Goal: Transaction & Acquisition: Purchase product/service

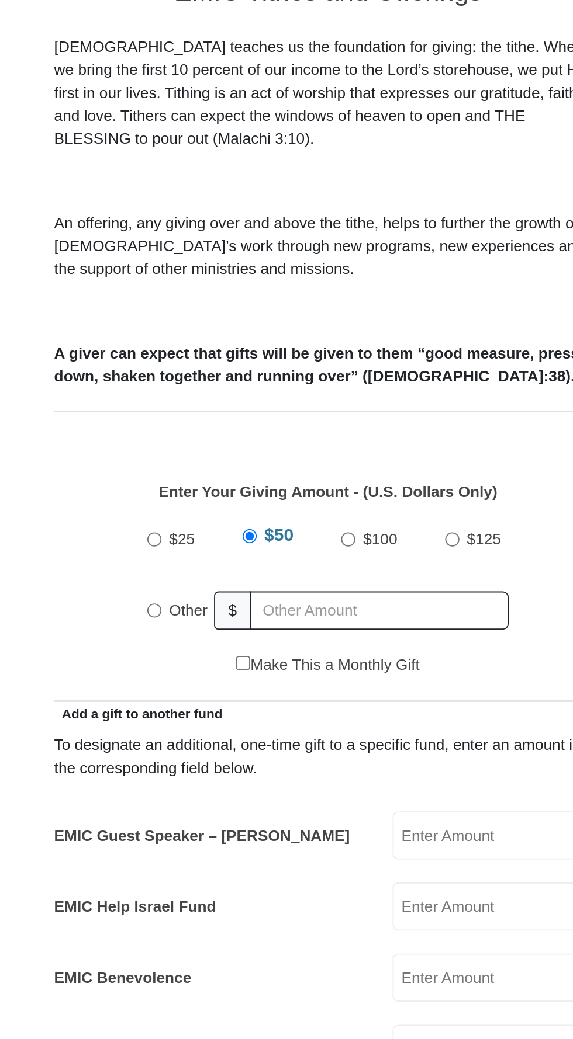
click at [254, 594] on span "$50" at bounding box center [260, 599] width 16 height 10
click at [248, 596] on input "$50" at bounding box center [245, 600] width 8 height 8
click at [194, 636] on input "Other" at bounding box center [194, 640] width 8 height 8
radio input "true"
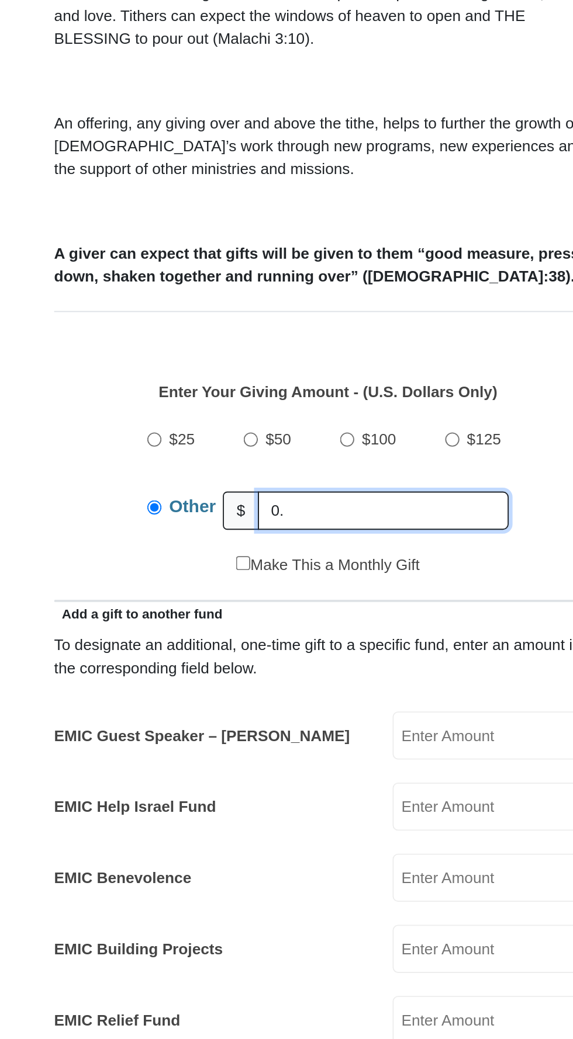
type input "0"
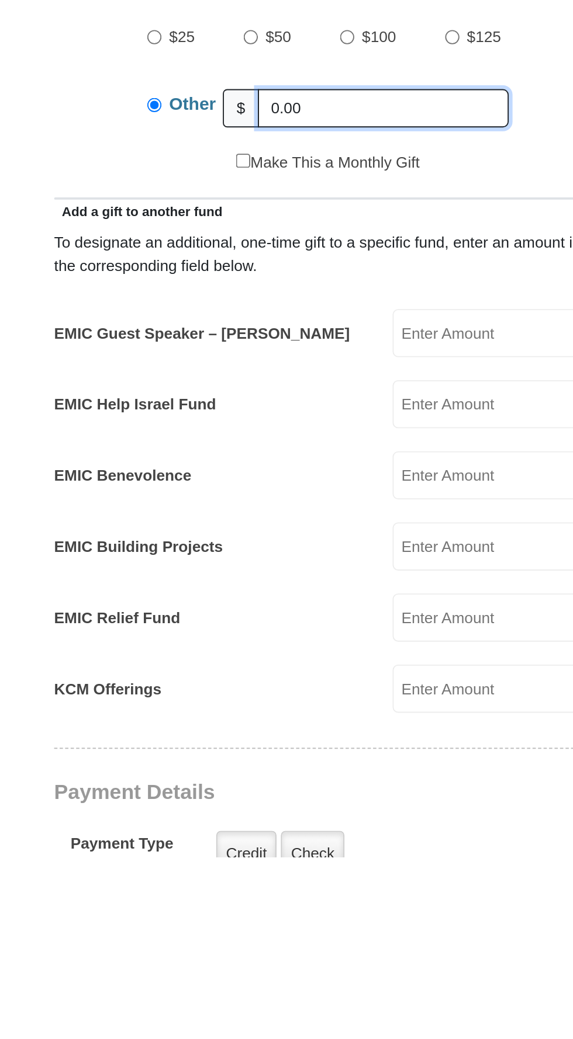
type input "0.00"
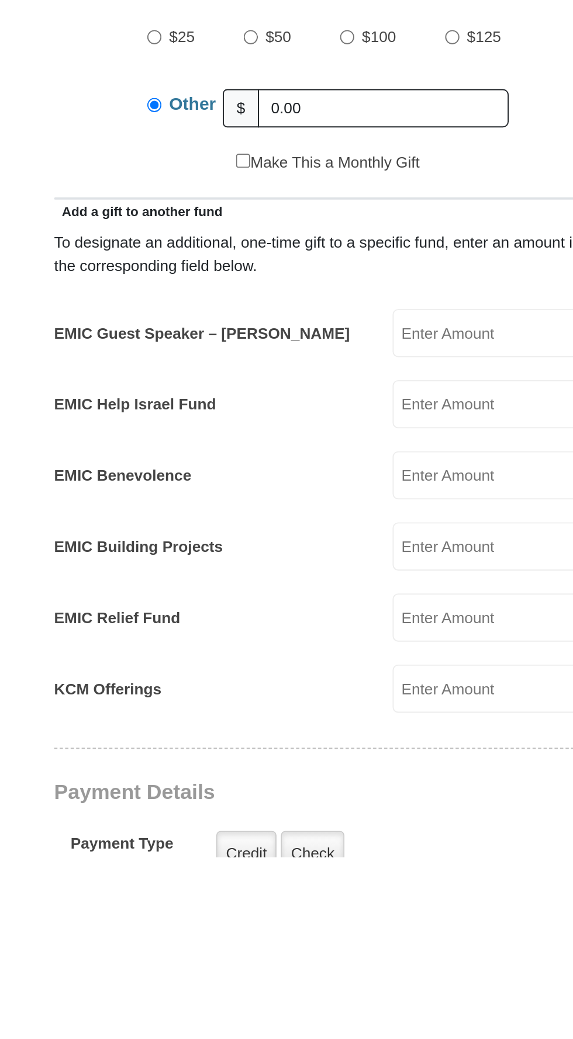
click at [370, 747] on input "EMIC Guest Speaker – [PERSON_NAME]" at bounding box center [377, 760] width 112 height 26
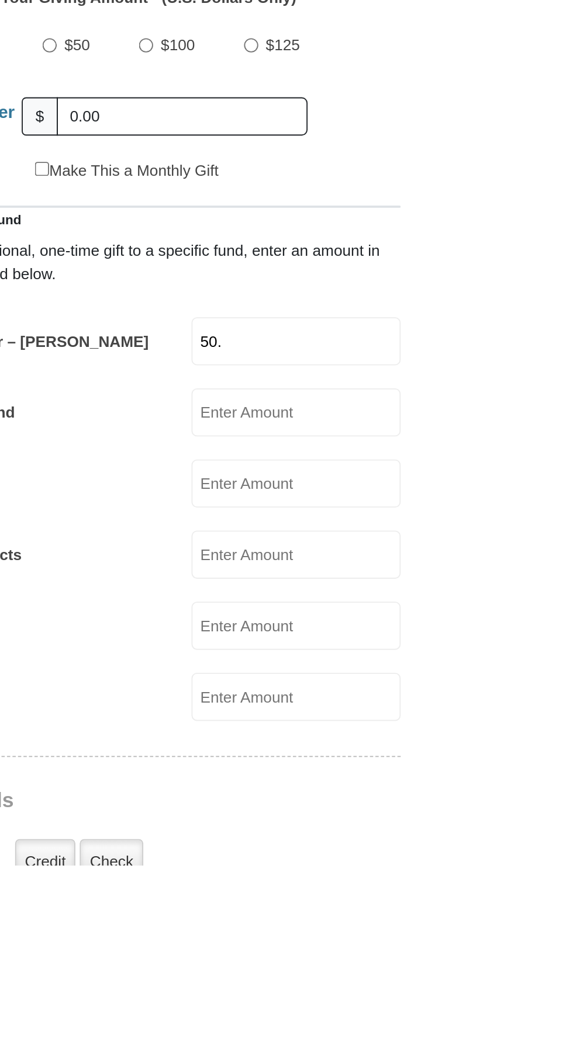
click at [452, 837] on form "[GEOGRAPHIC_DATA][DEMOGRAPHIC_DATA] Online Giving Because of gifts like yours, …" at bounding box center [286, 929] width 438 height 1764
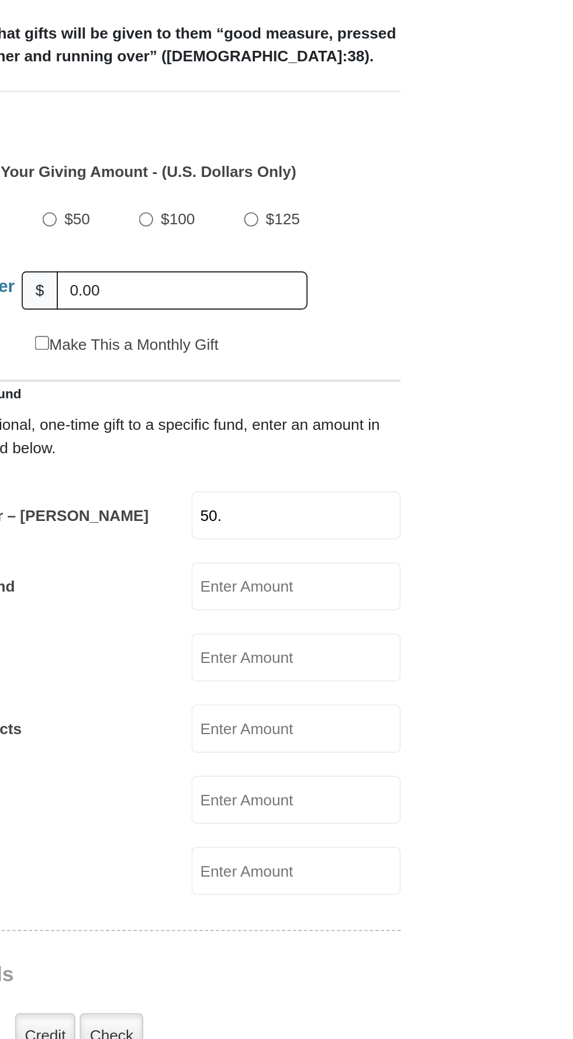
click at [376, 747] on input "50." at bounding box center [377, 760] width 112 height 26
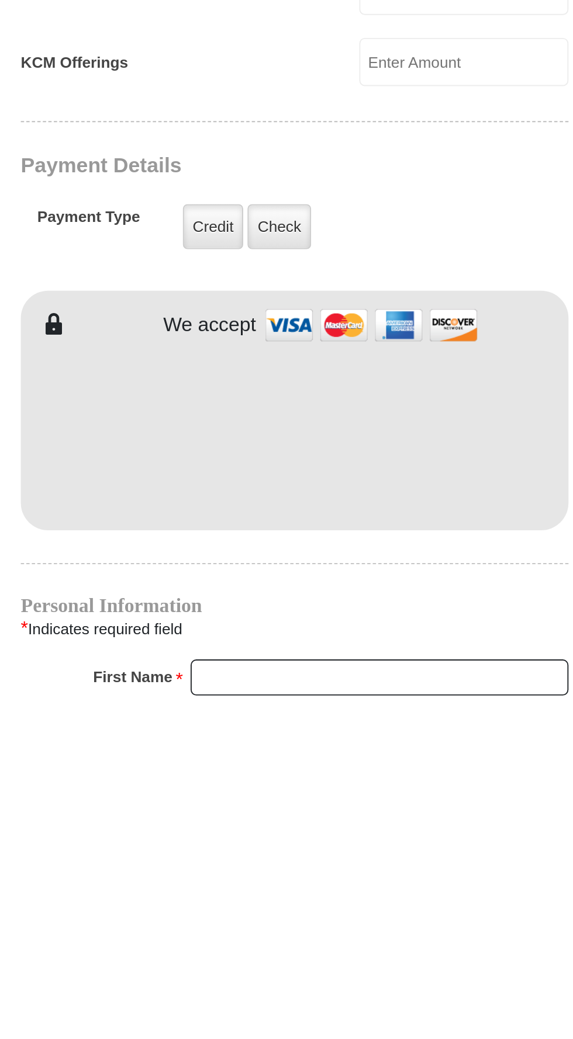
scroll to position [249, 0]
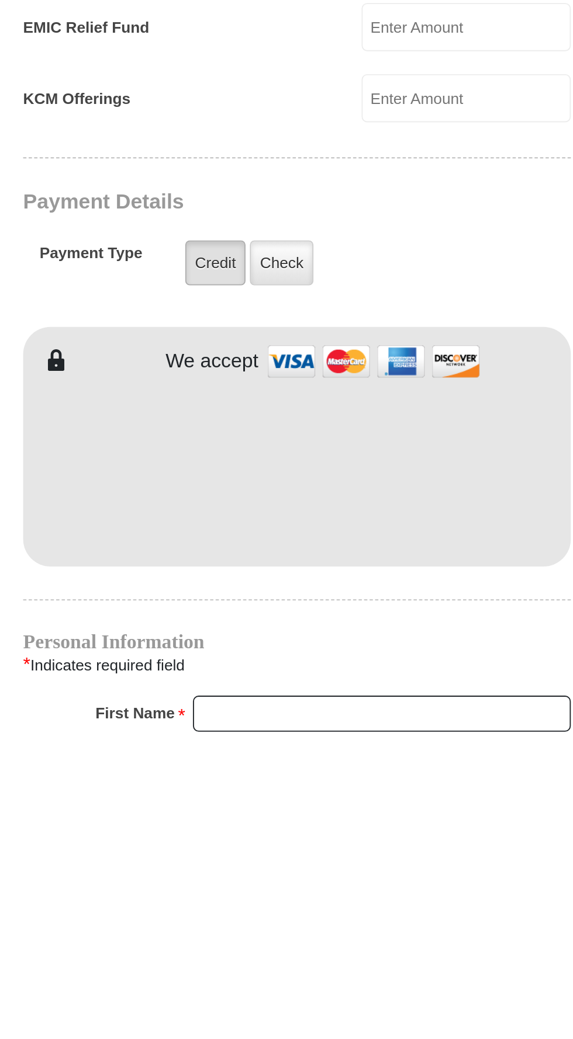
type input "50.00"
click at [239, 776] on label "Credit" at bounding box center [243, 788] width 32 height 24
click at [0, 0] on input "Credit" at bounding box center [0, 0] width 0 height 0
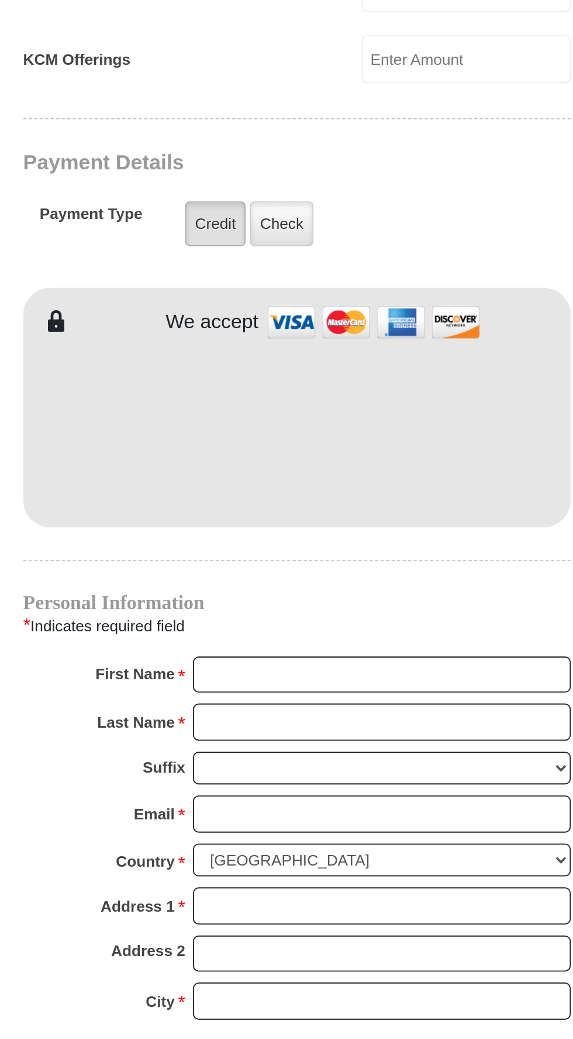
scroll to position [453, 0]
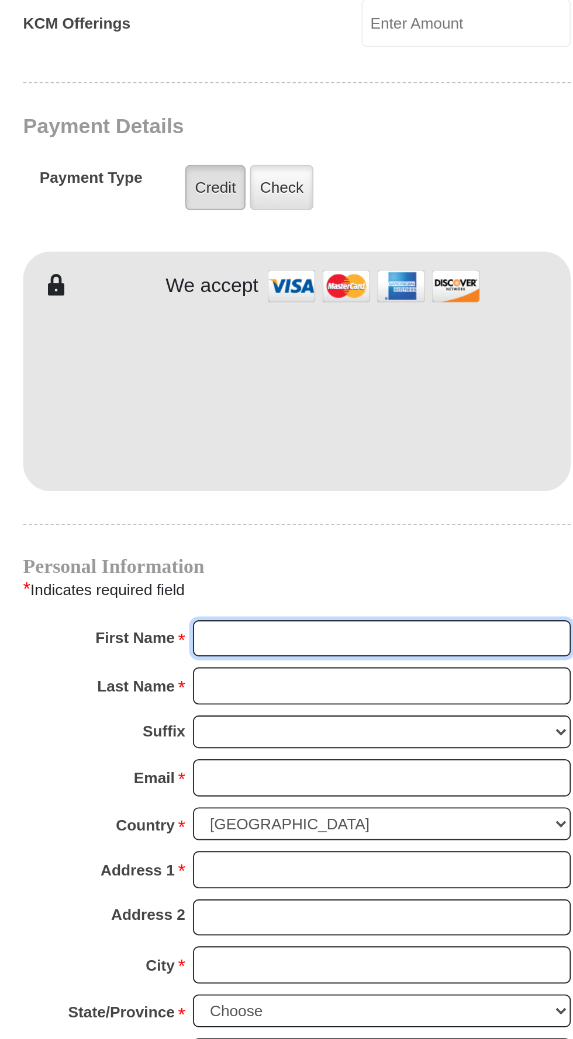
type input "[PERSON_NAME]"
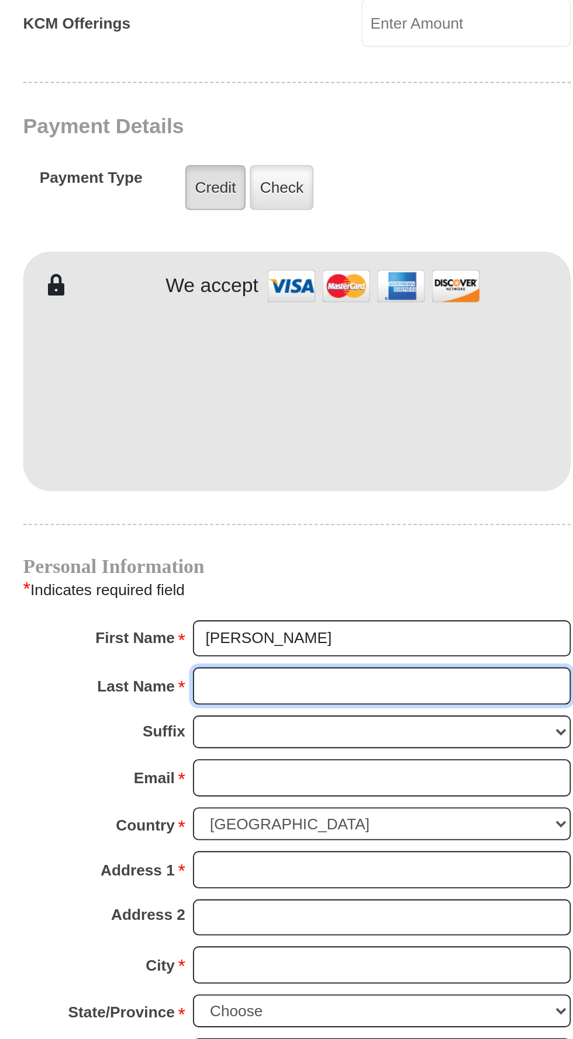
type input "[PERSON_NAME]"
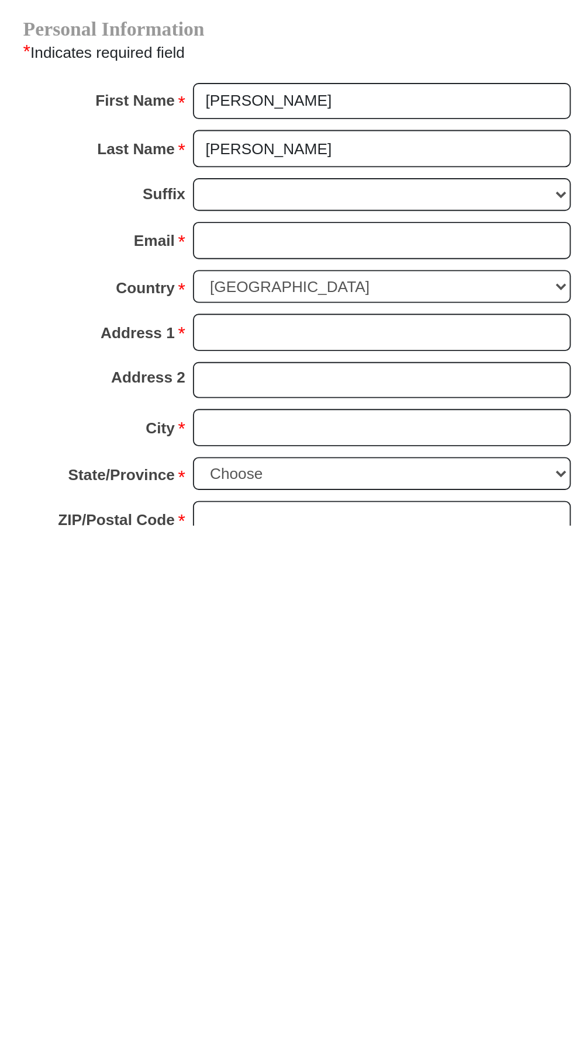
scroll to position [467, 0]
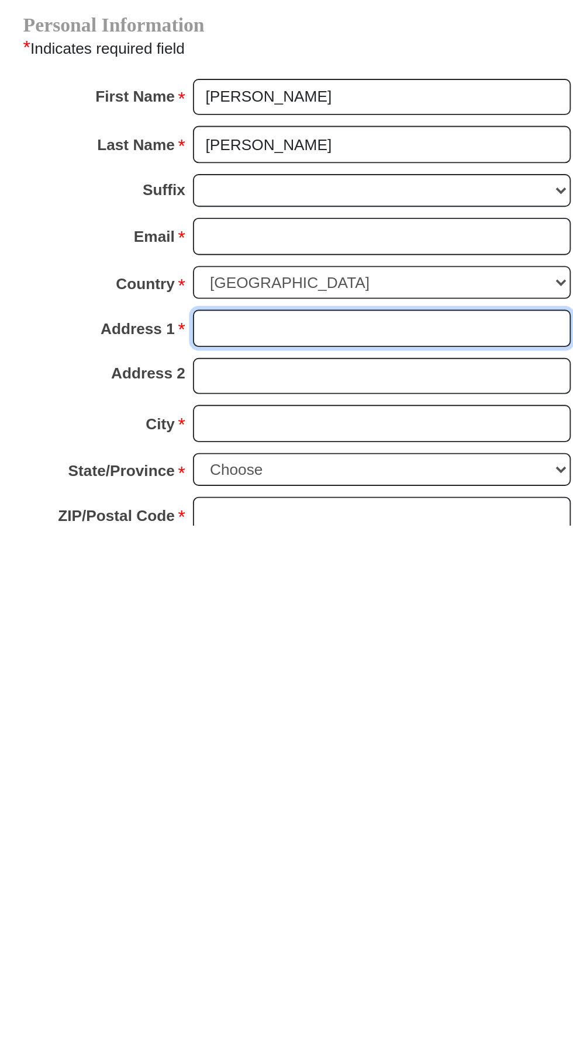
click at [256, 924] on input "Address 1 *" at bounding box center [332, 934] width 202 height 20
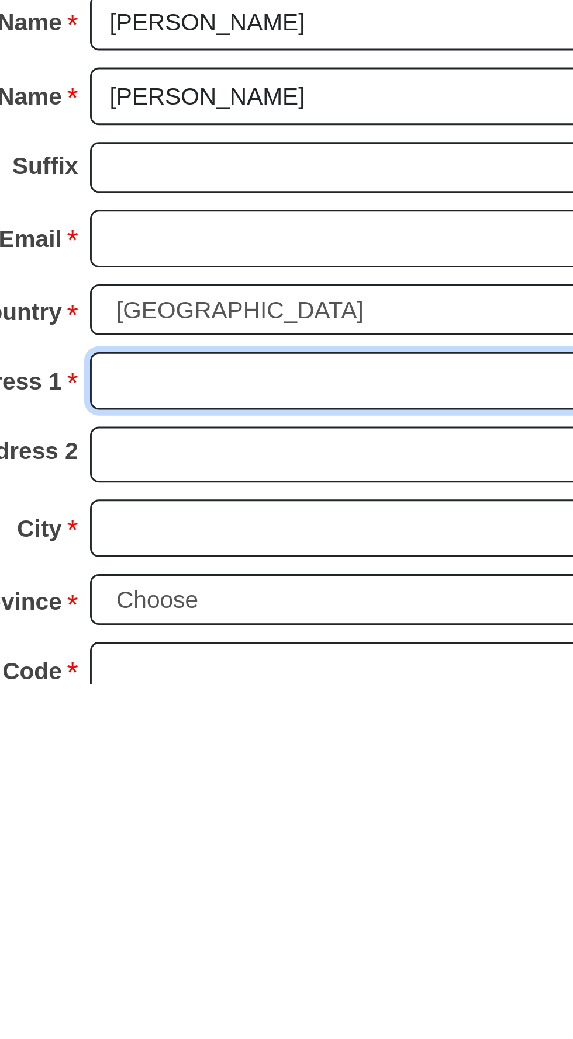
scroll to position [467, 0]
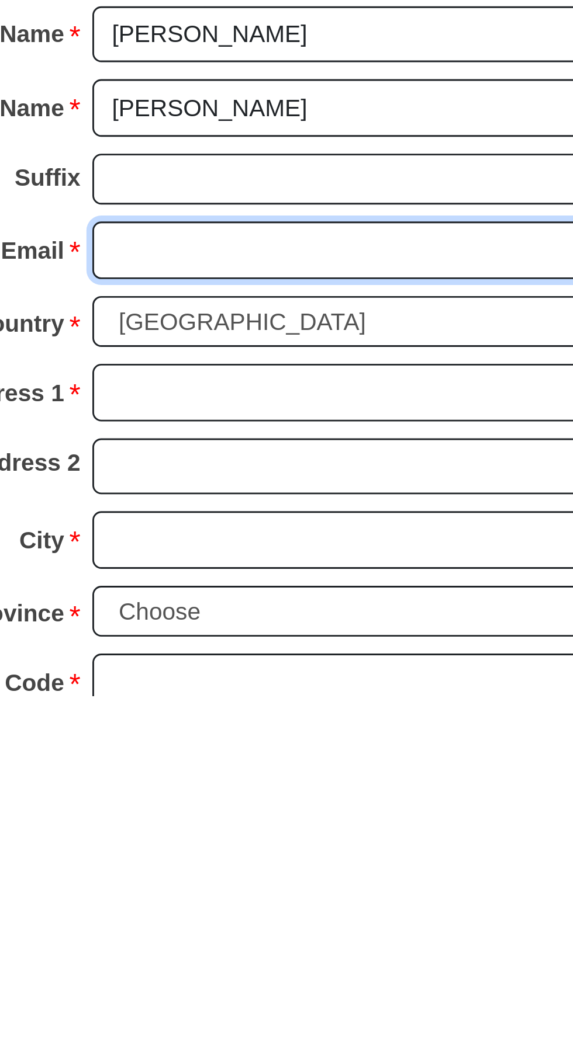
click at [262, 876] on input "Email *" at bounding box center [332, 886] width 202 height 20
type input "[EMAIL_ADDRESS][DOMAIN_NAME]"
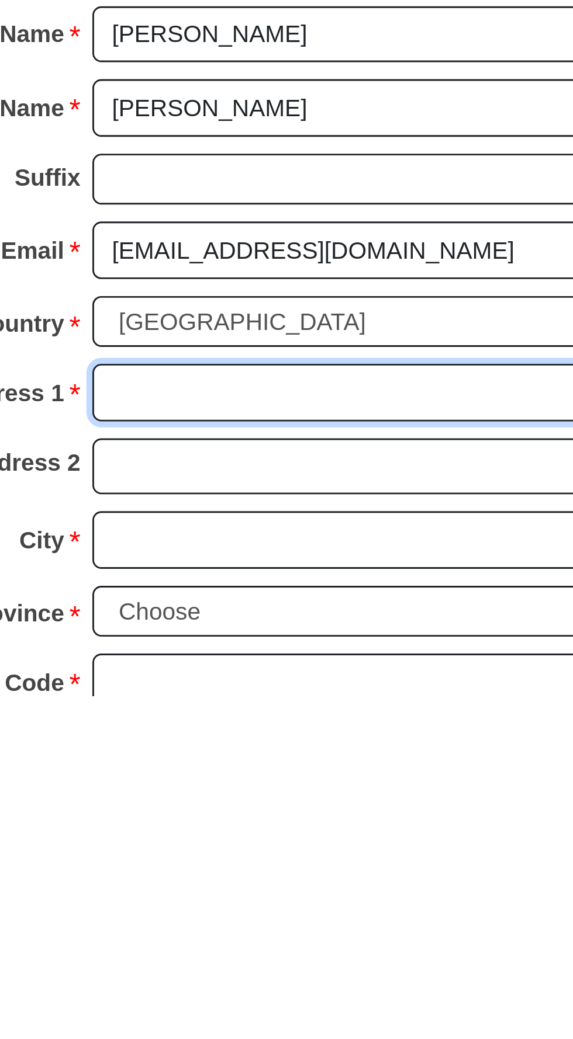
type input "616 Wiltshire Dr"
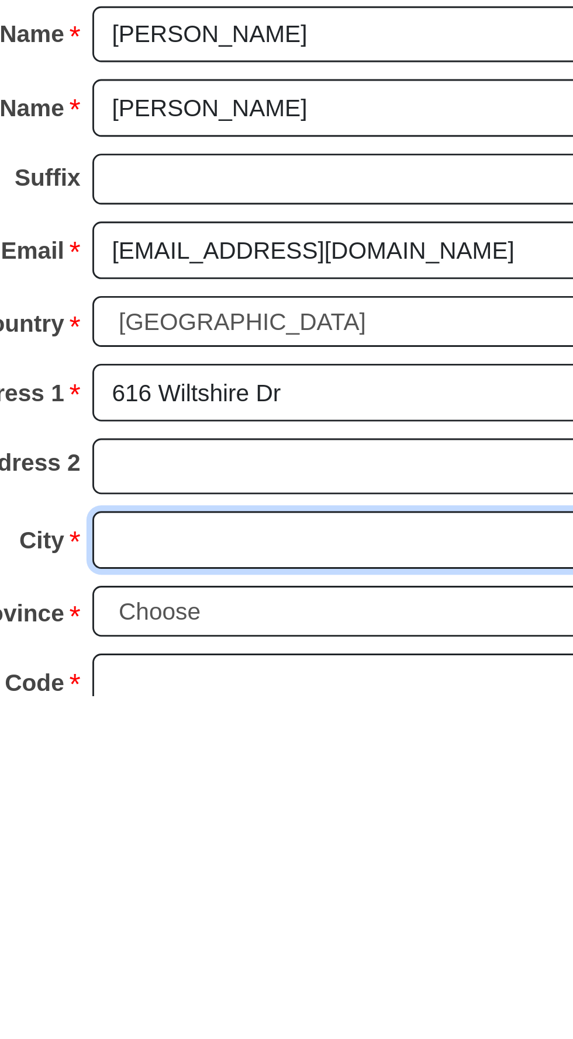
type input "[PERSON_NAME]"
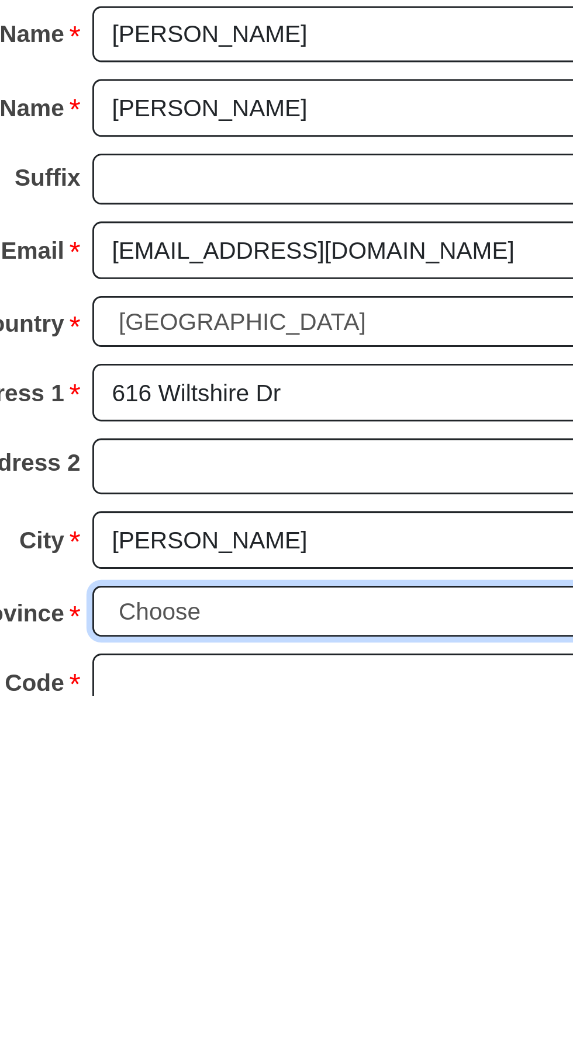
select select "AL"
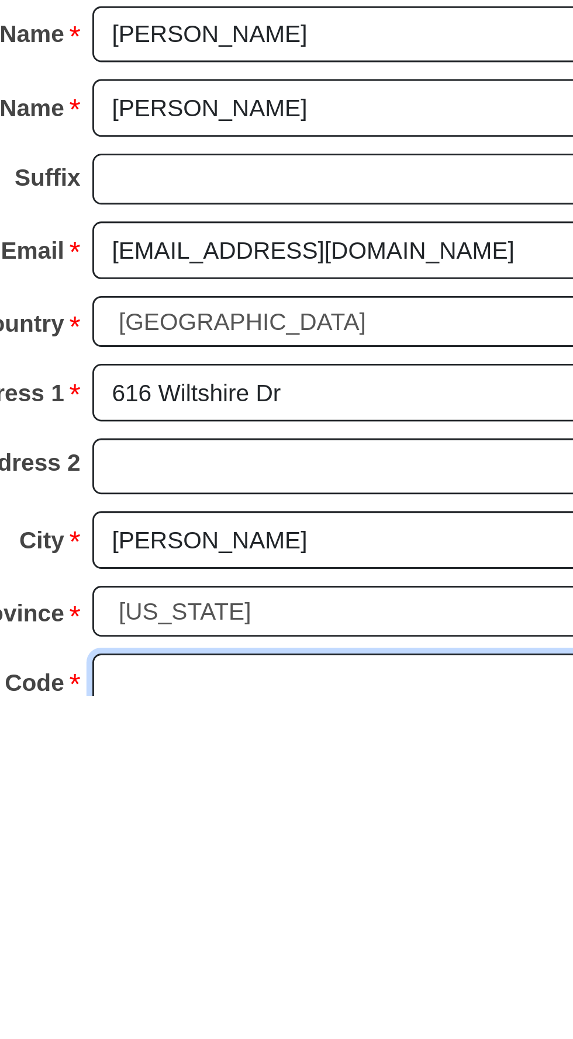
type input "36117-6050"
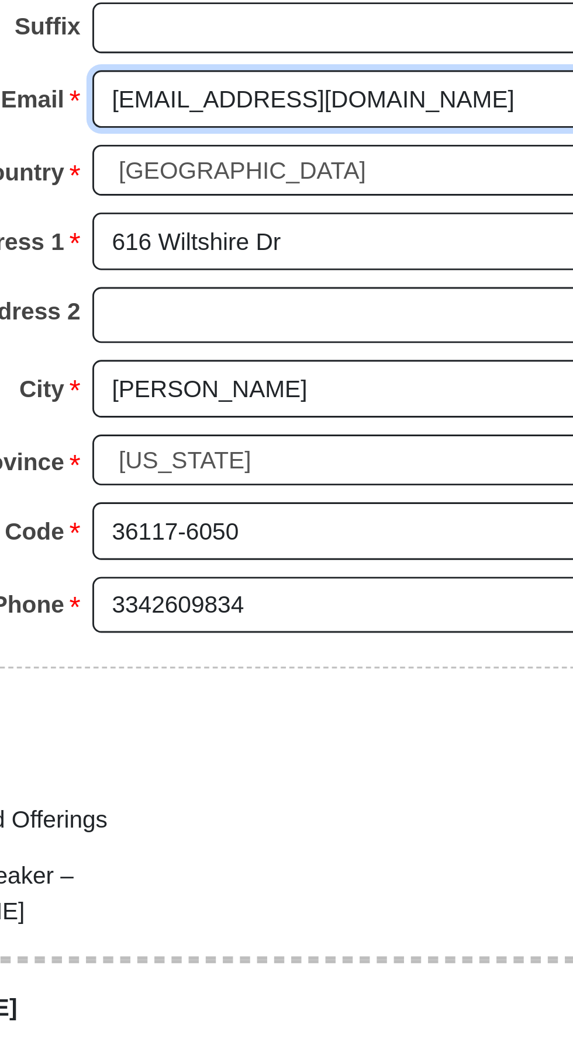
scroll to position [638, 0]
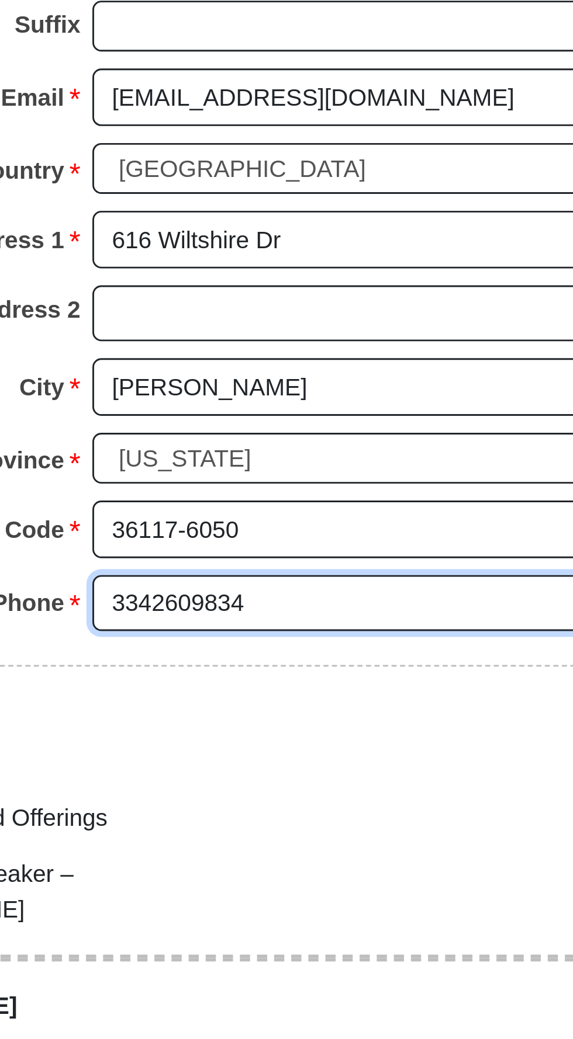
click at [304, 879] on input "3342609834" at bounding box center [332, 889] width 202 height 20
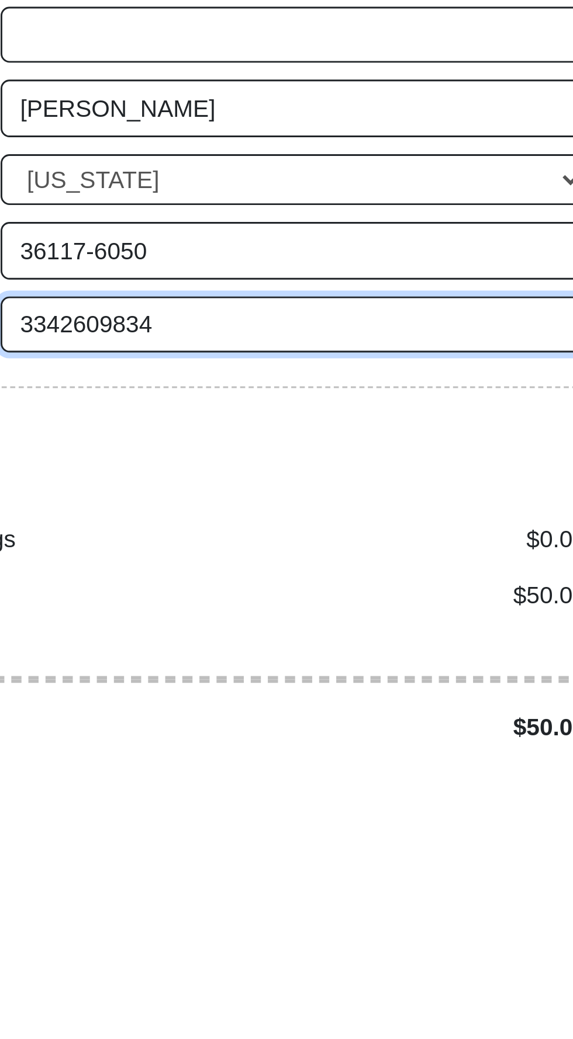
type input "3342242626"
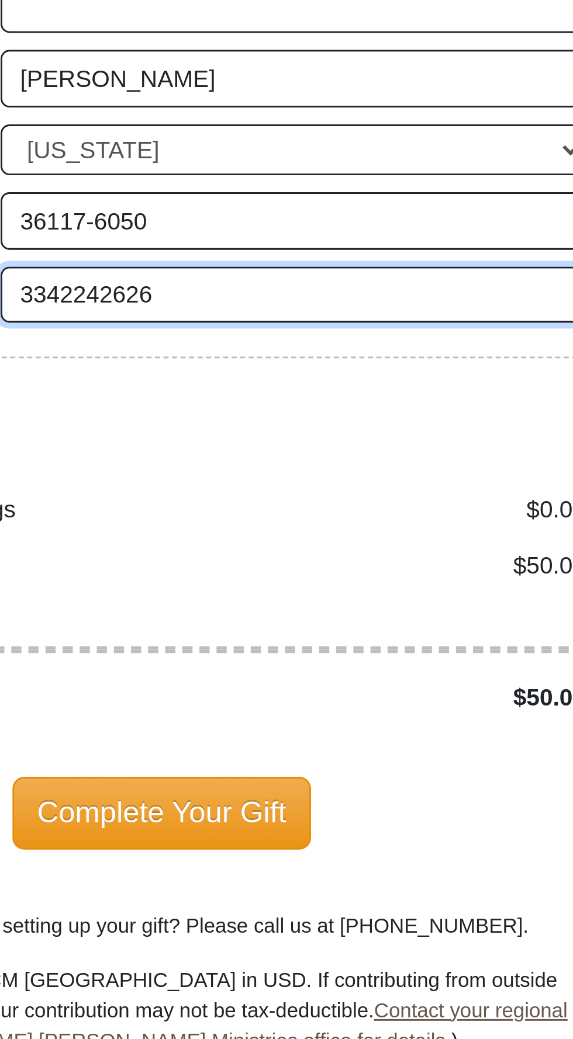
scroll to position [745, 0]
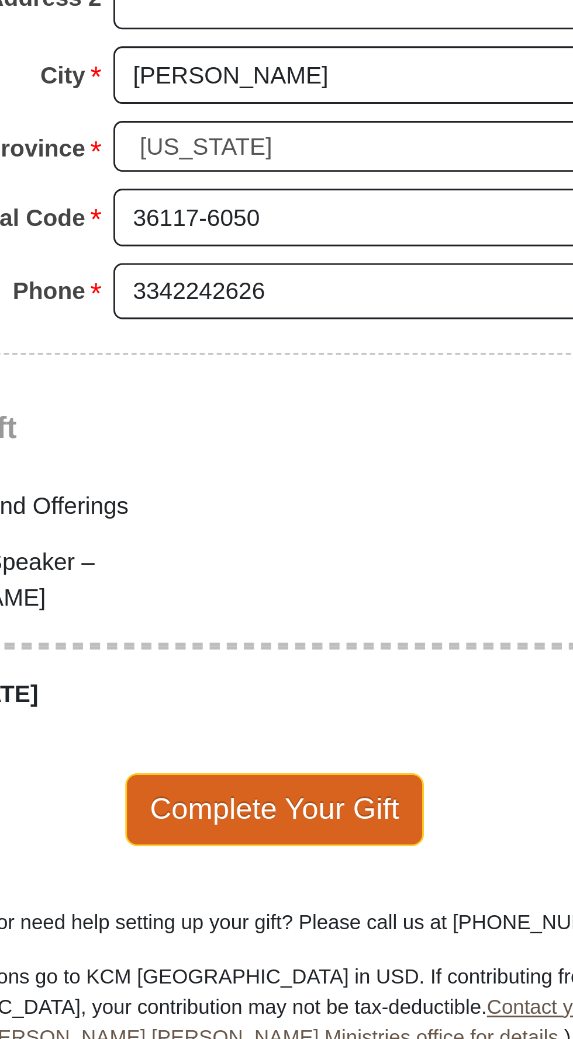
click at [311, 948] on span "Complete Your Gift" at bounding box center [286, 960] width 103 height 25
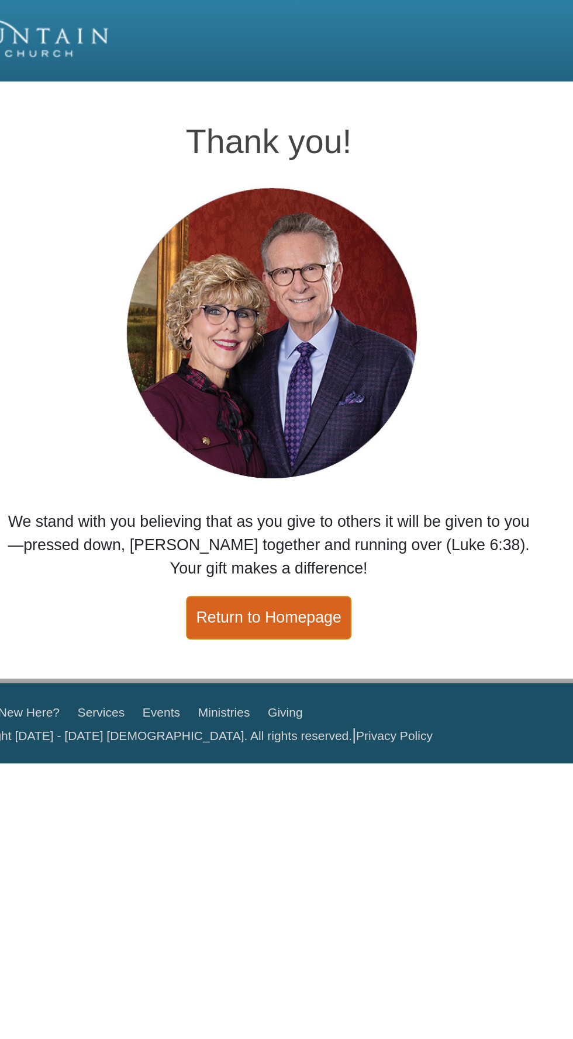
click at [307, 326] on link "Return to Homepage" at bounding box center [286, 323] width 86 height 23
